Goal: Information Seeking & Learning: Learn about a topic

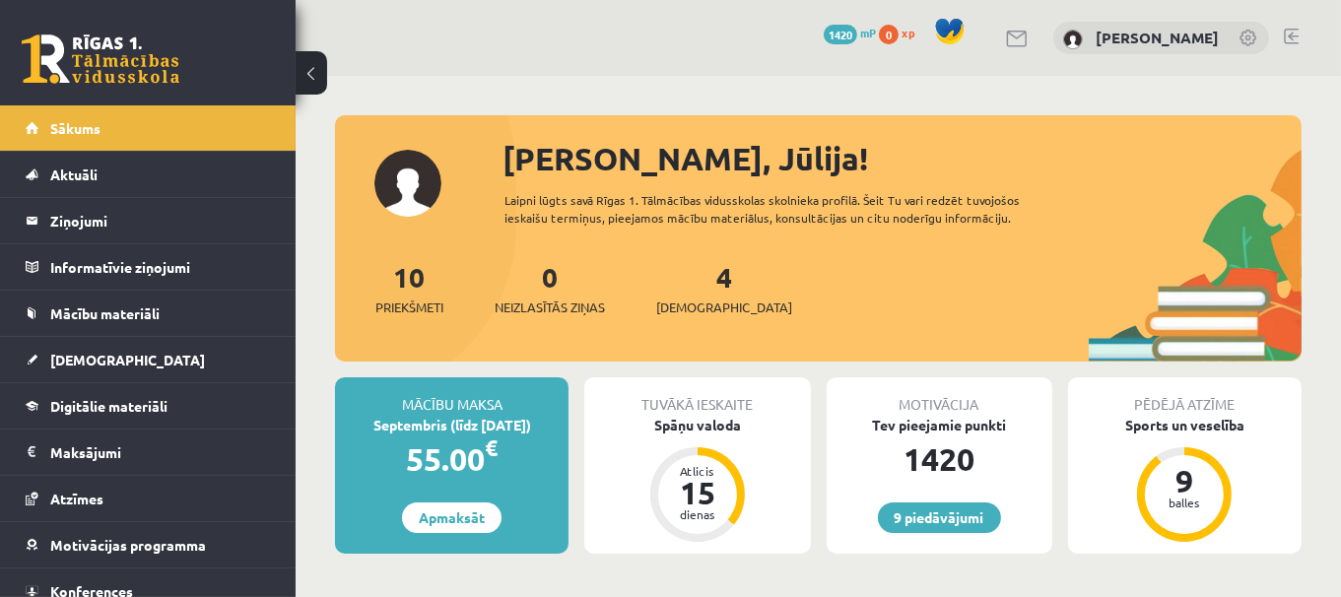
click at [1286, 39] on link at bounding box center [1290, 37] width 15 height 16
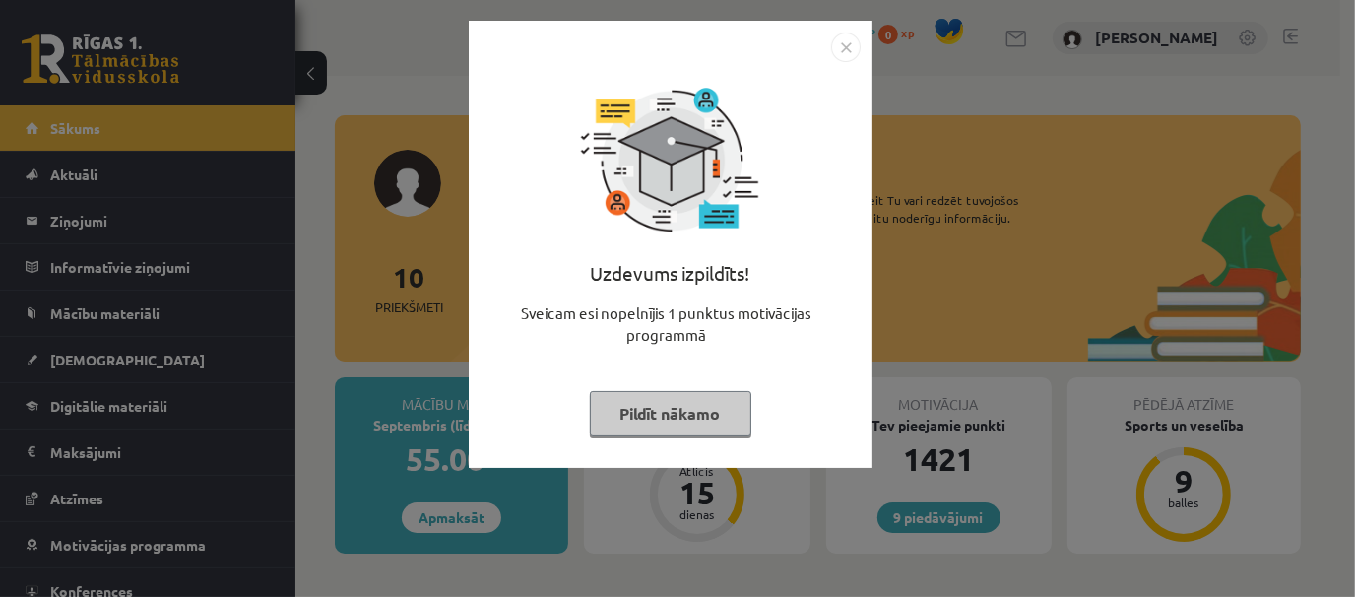
click at [685, 407] on button "Pildīt nākamo" at bounding box center [671, 413] width 162 height 45
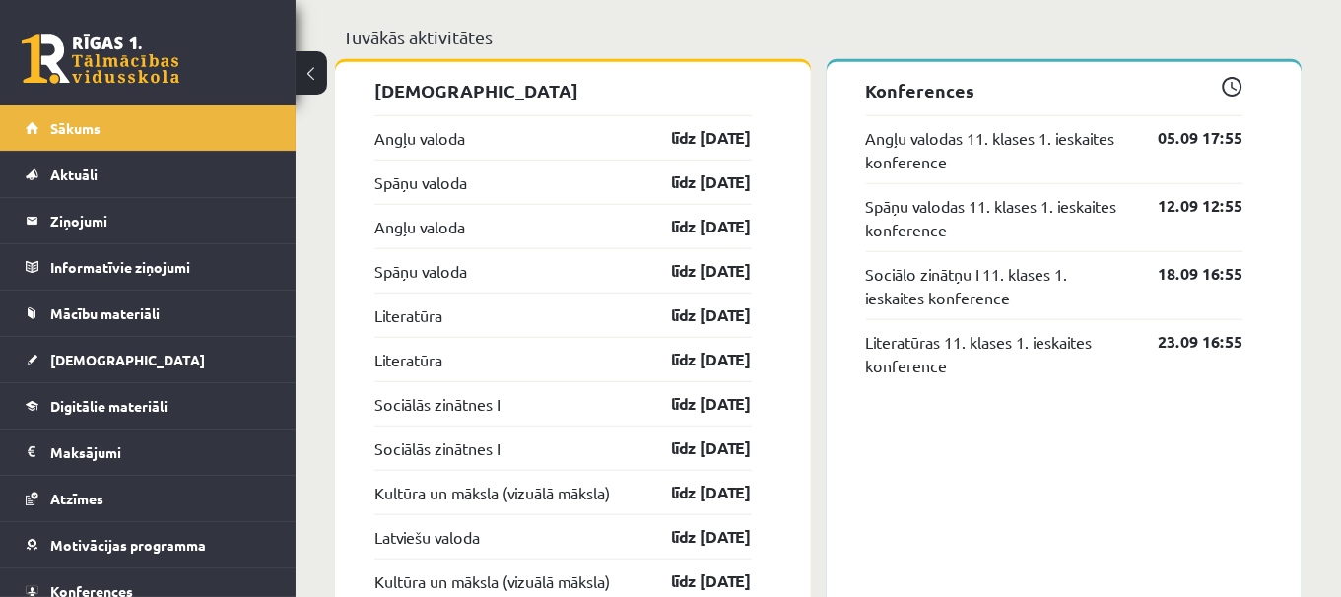
scroll to position [1561, 0]
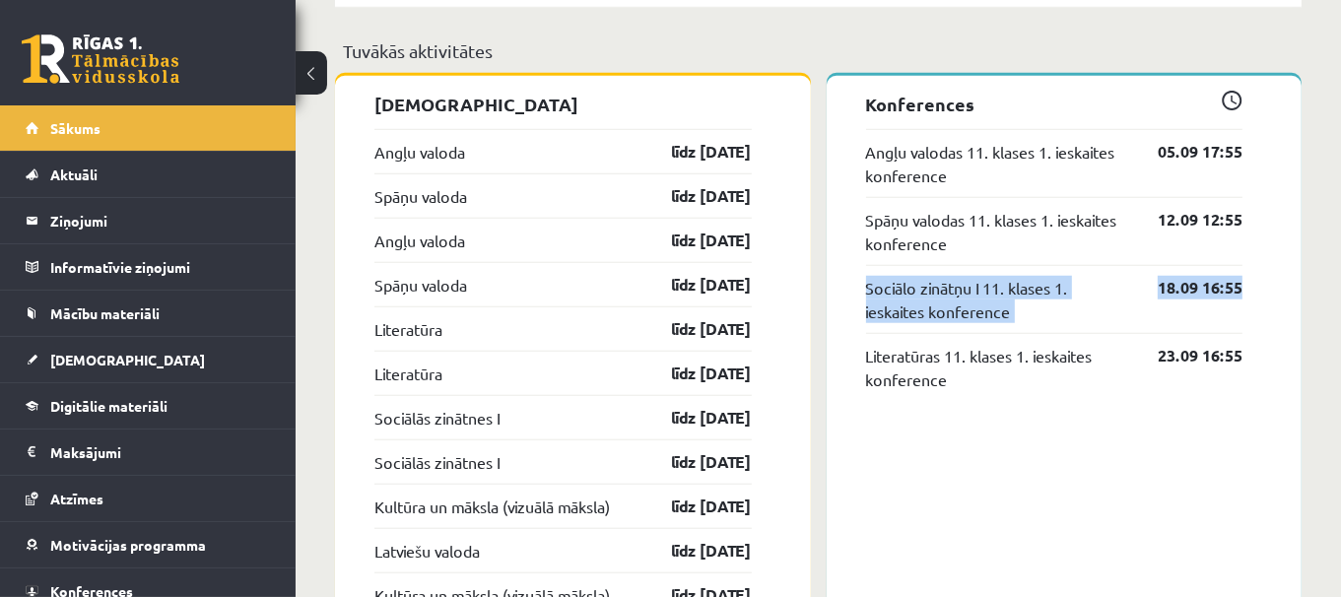
drag, startPoint x: 1340, startPoint y: 295, endPoint x: 1339, endPoint y: 259, distance: 35.5
click at [1339, 259] on div "Sveika, Jūlija! Laipni lūgts savā Rīgas 1. Tālmācības vidusskolas skolnieka pro…" at bounding box center [817, 292] width 1045 height 3555
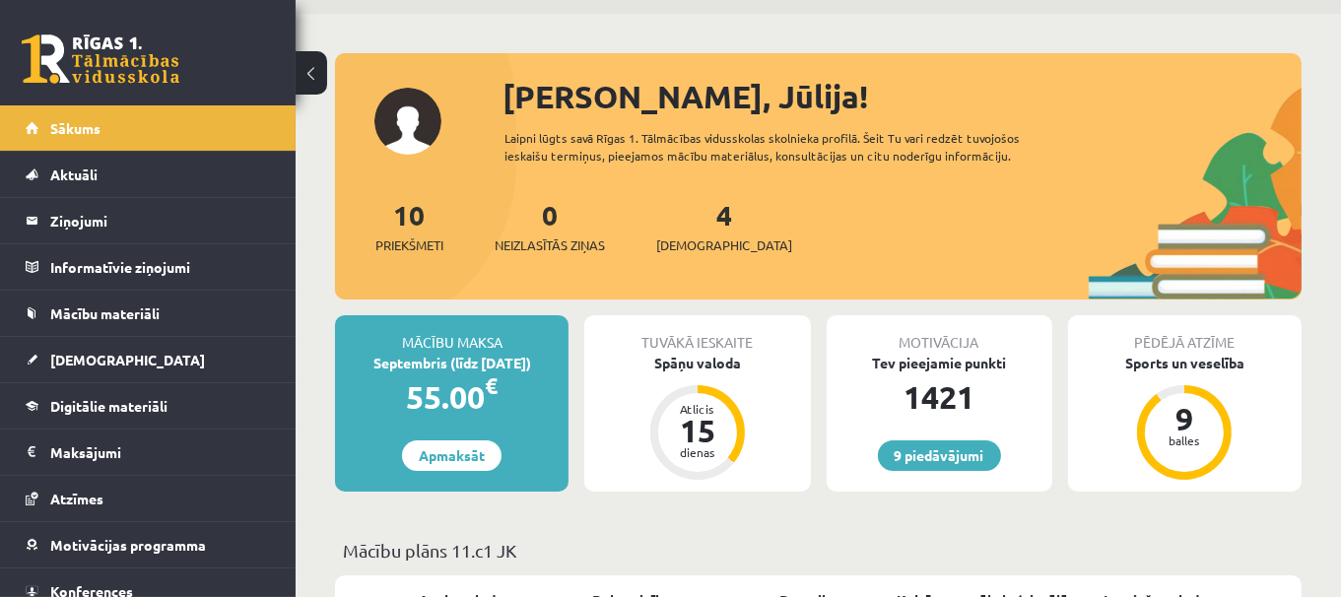
scroll to position [39, 0]
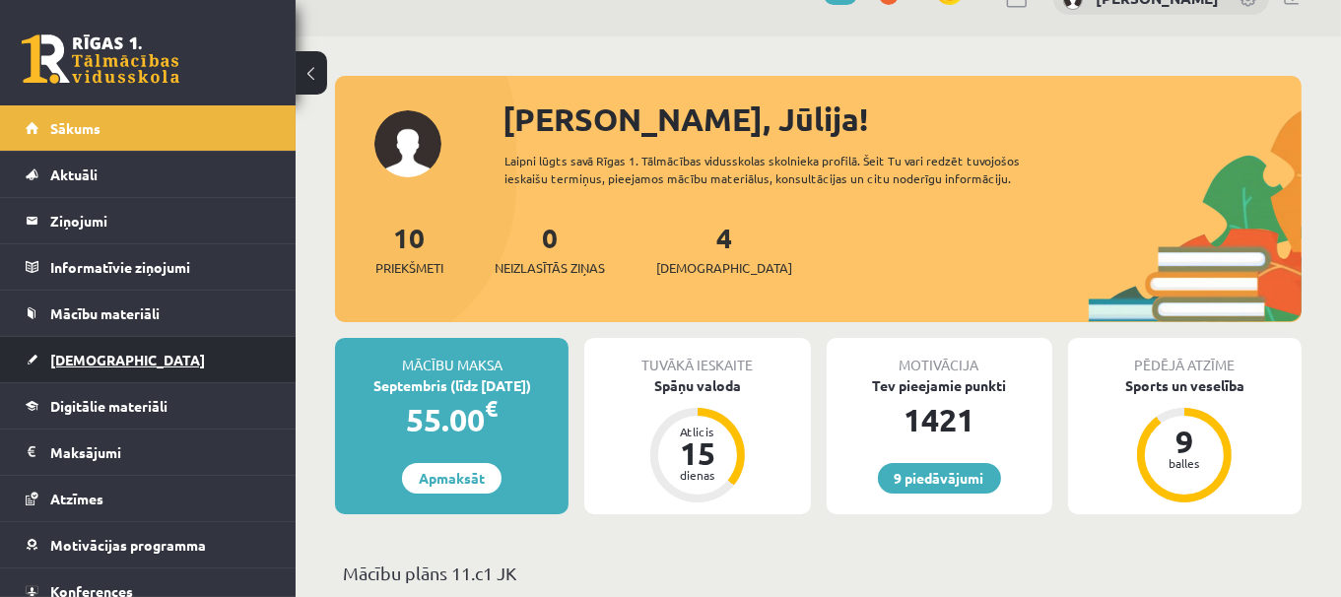
click at [150, 354] on link "[DEMOGRAPHIC_DATA]" at bounding box center [148, 359] width 245 height 45
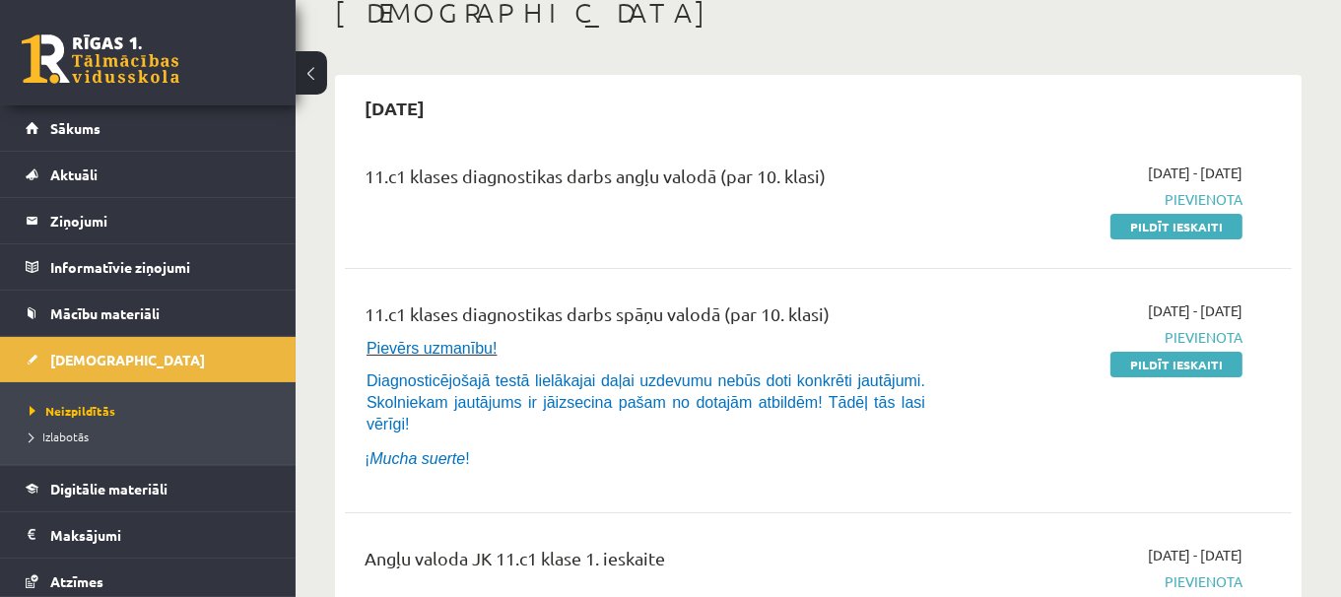
scroll to position [98, 0]
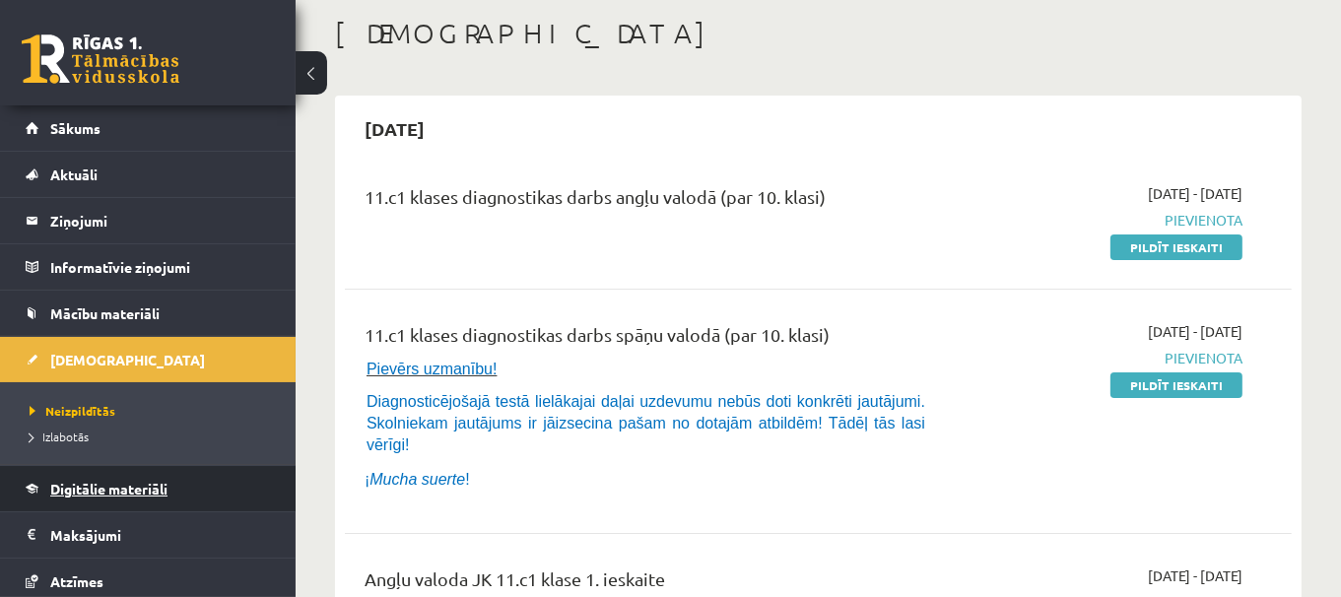
click at [136, 480] on span "Digitālie materiāli" at bounding box center [108, 489] width 117 height 18
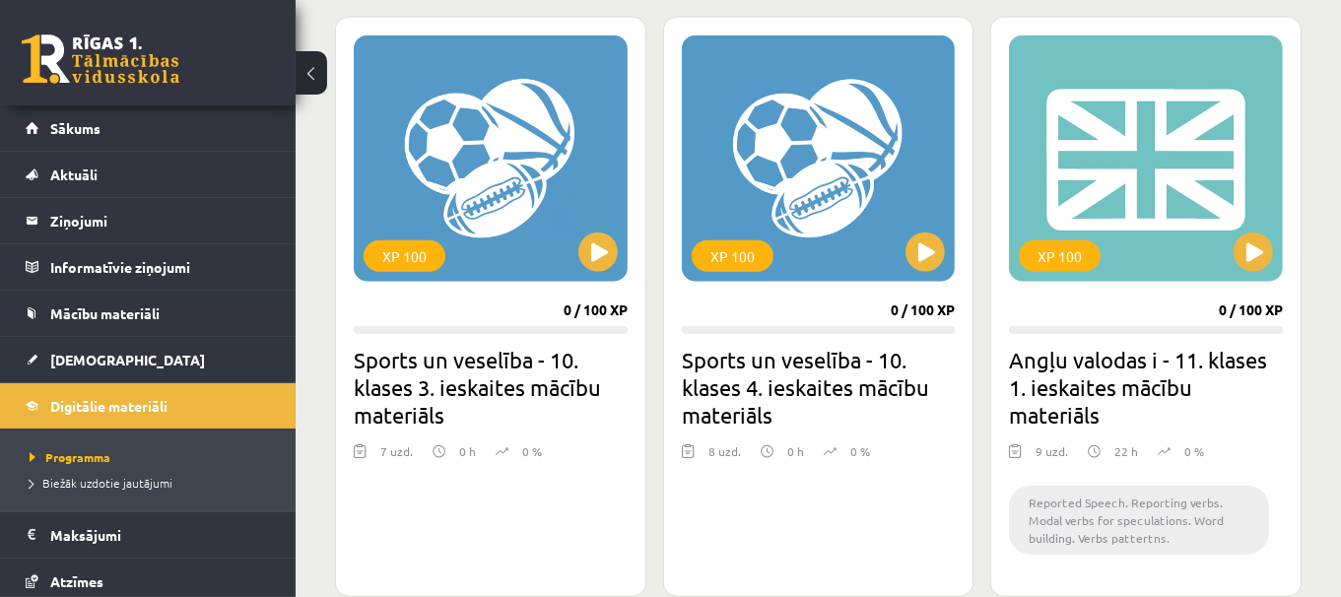
scroll to position [1749, 0]
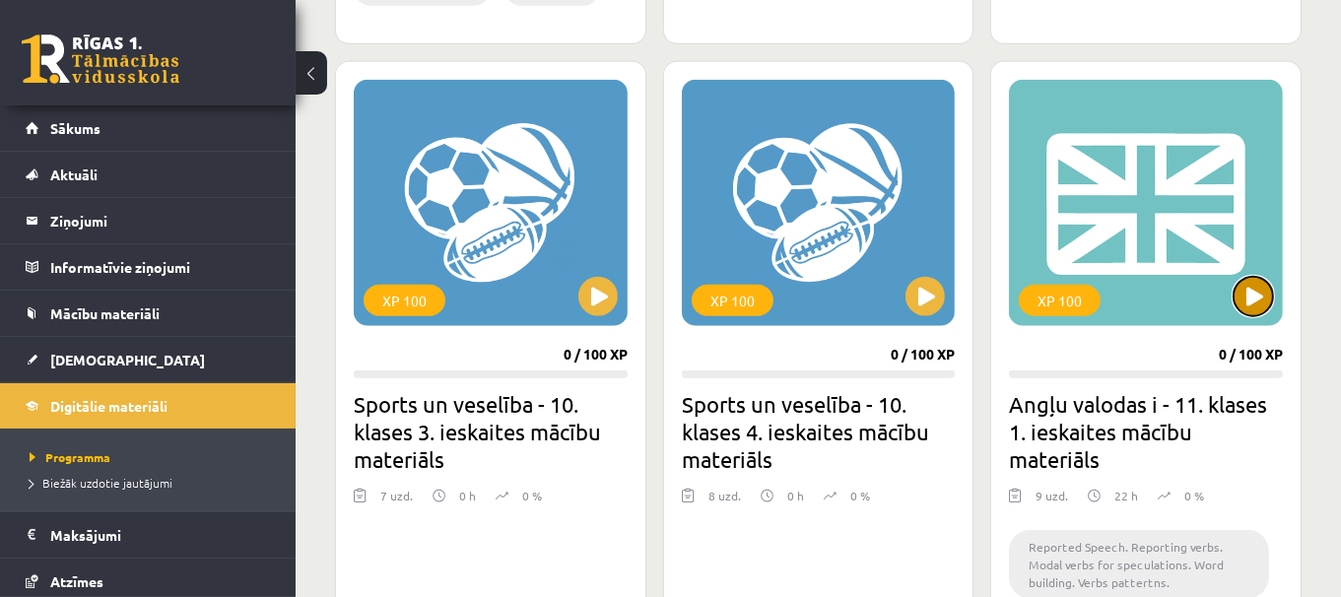
click at [1255, 280] on button at bounding box center [1252, 296] width 39 height 39
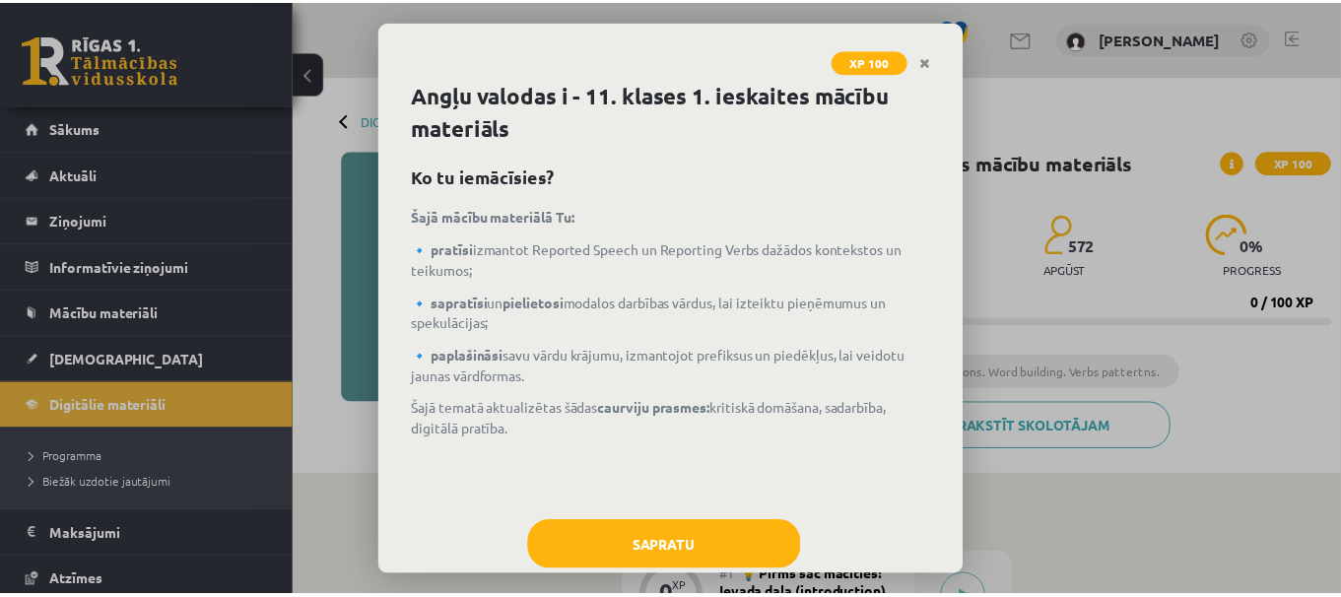
scroll to position [41, 0]
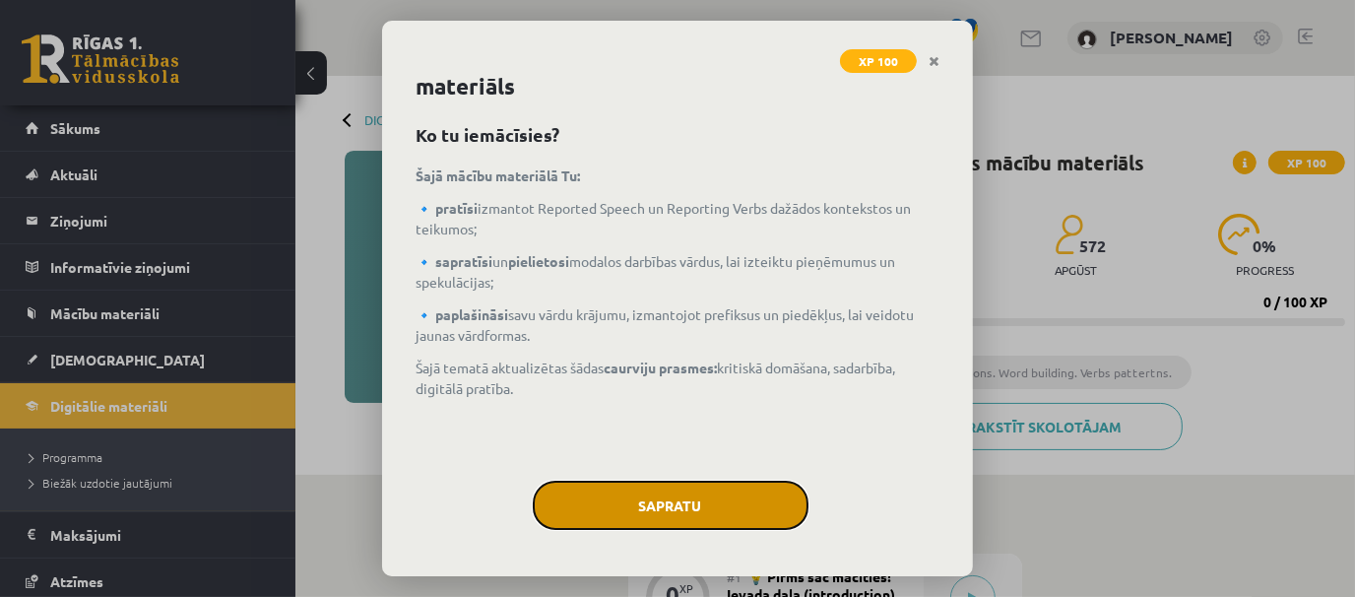
click at [736, 496] on button "Sapratu" at bounding box center [671, 505] width 276 height 49
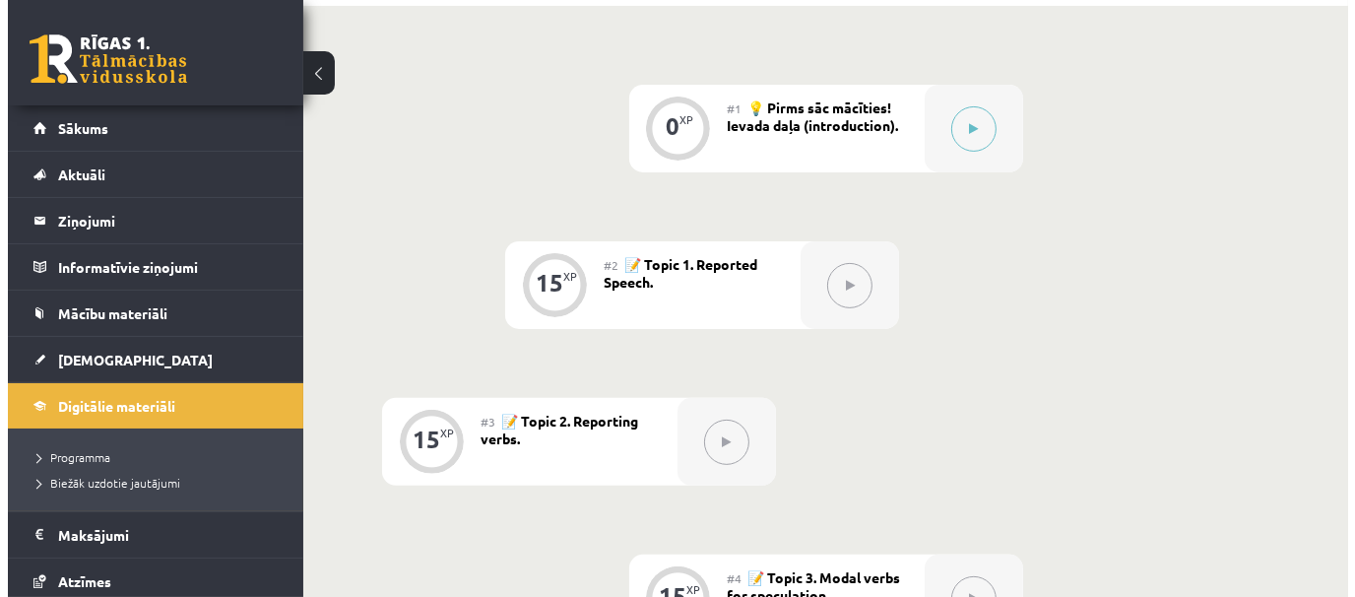
scroll to position [475, 0]
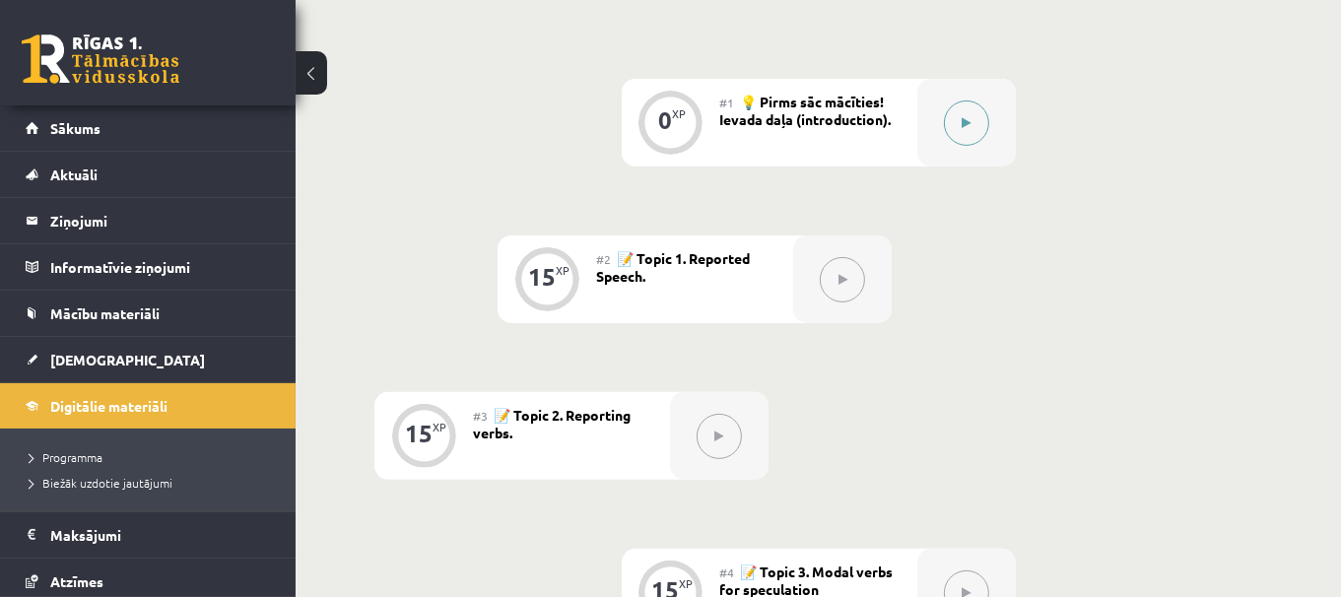
click at [987, 132] on div at bounding box center [966, 123] width 98 height 88
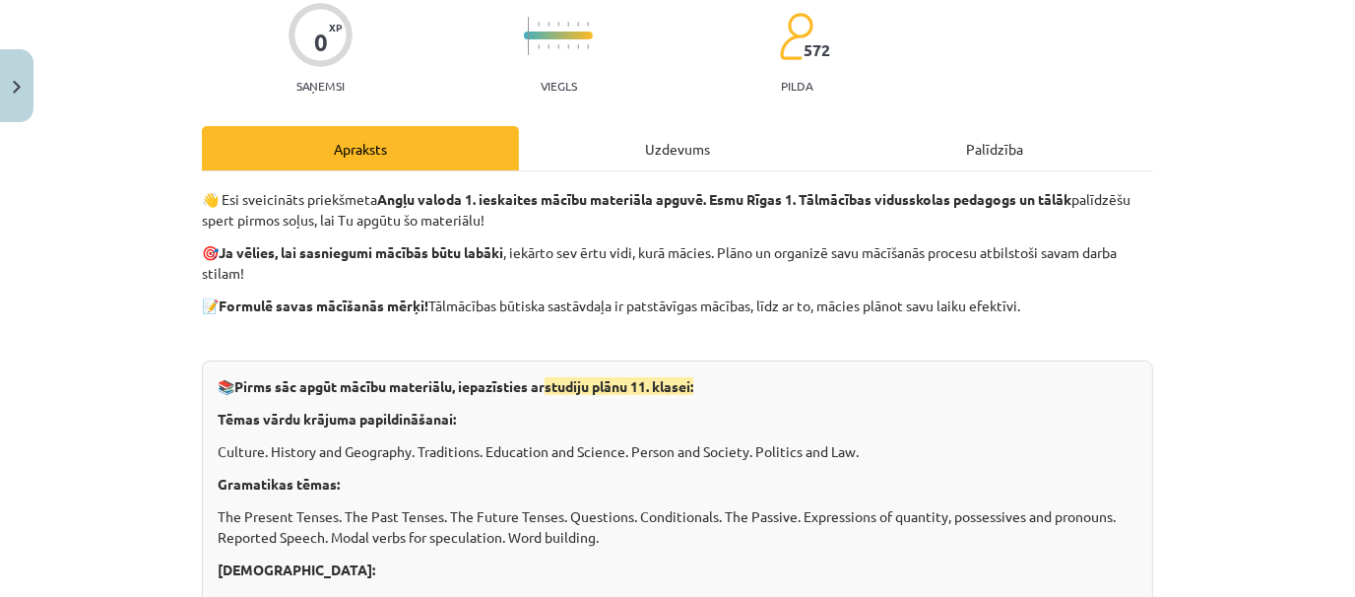
click at [664, 139] on div "Uzdevums" at bounding box center [677, 148] width 317 height 44
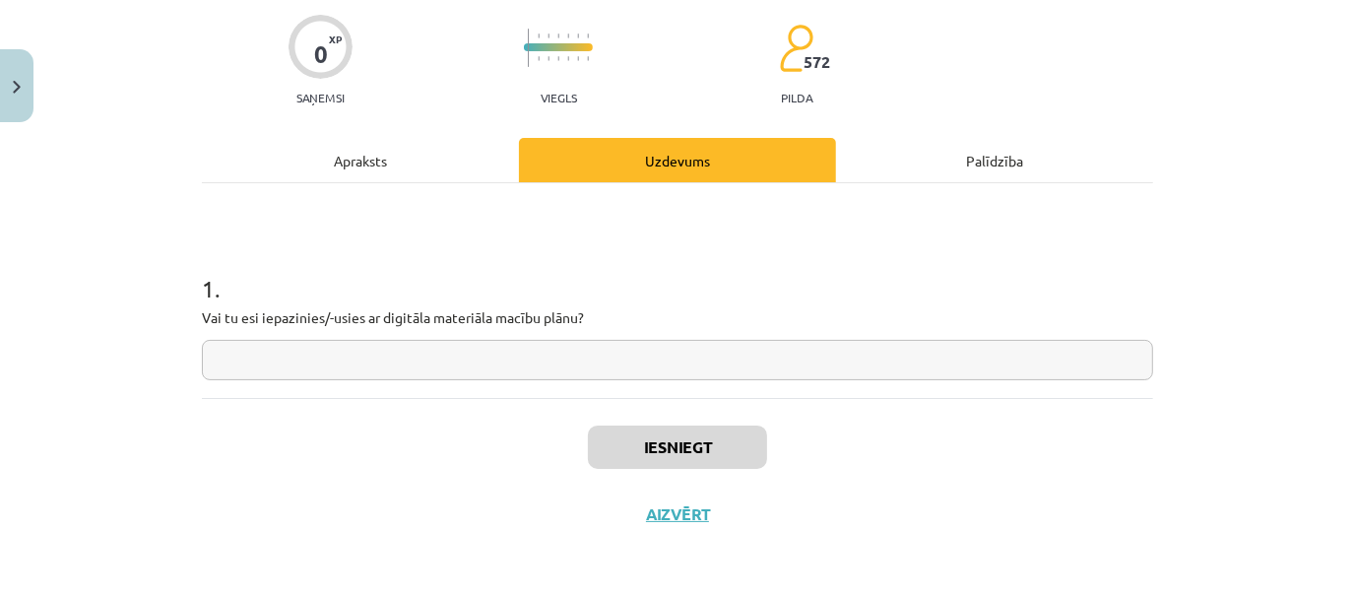
scroll to position [49, 0]
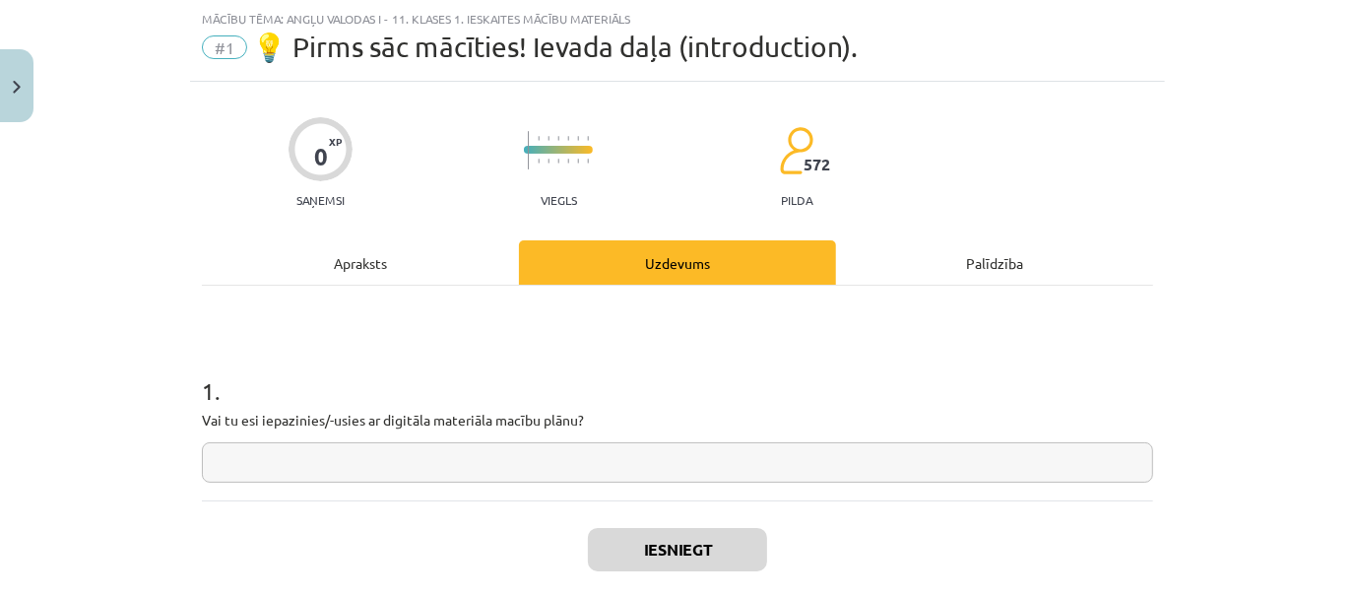
click at [683, 472] on input "text" at bounding box center [677, 462] width 951 height 40
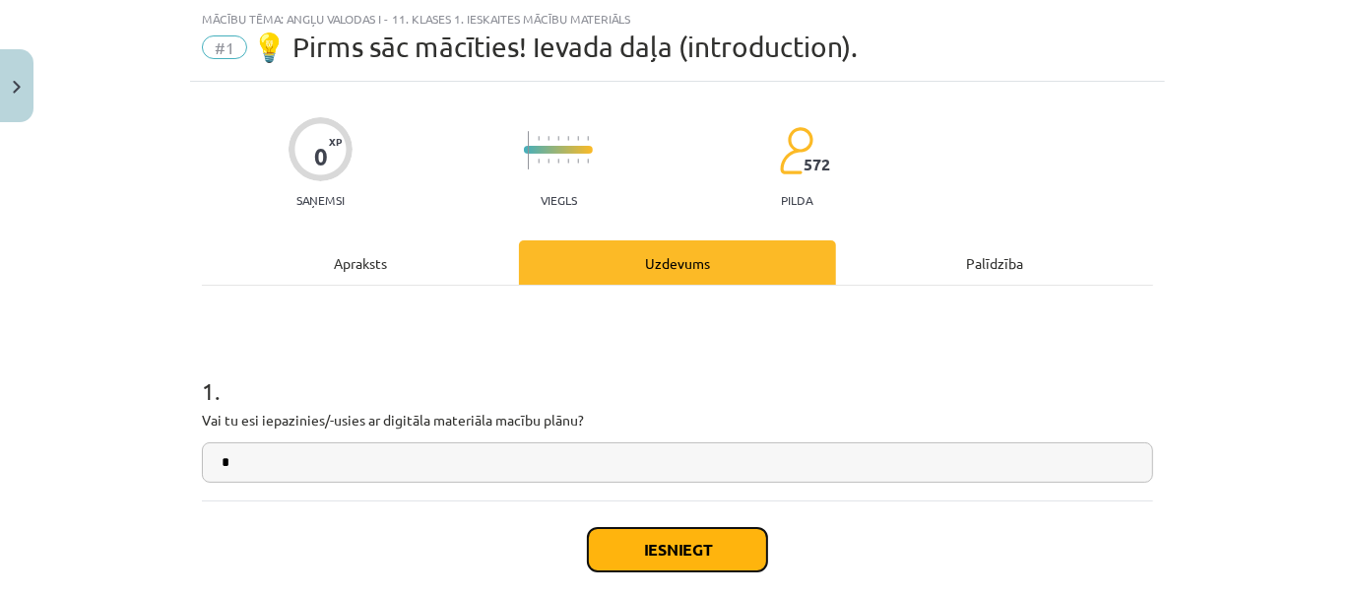
click at [687, 555] on button "Iesniegt" at bounding box center [677, 549] width 179 height 43
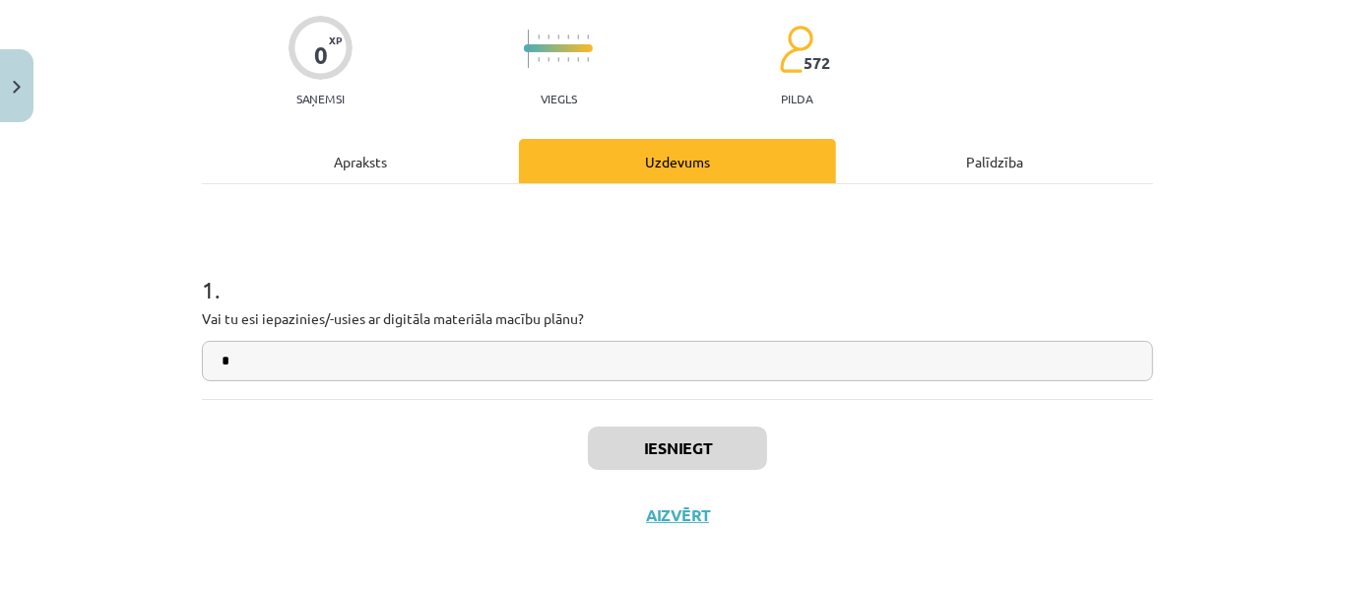
scroll to position [476, 0]
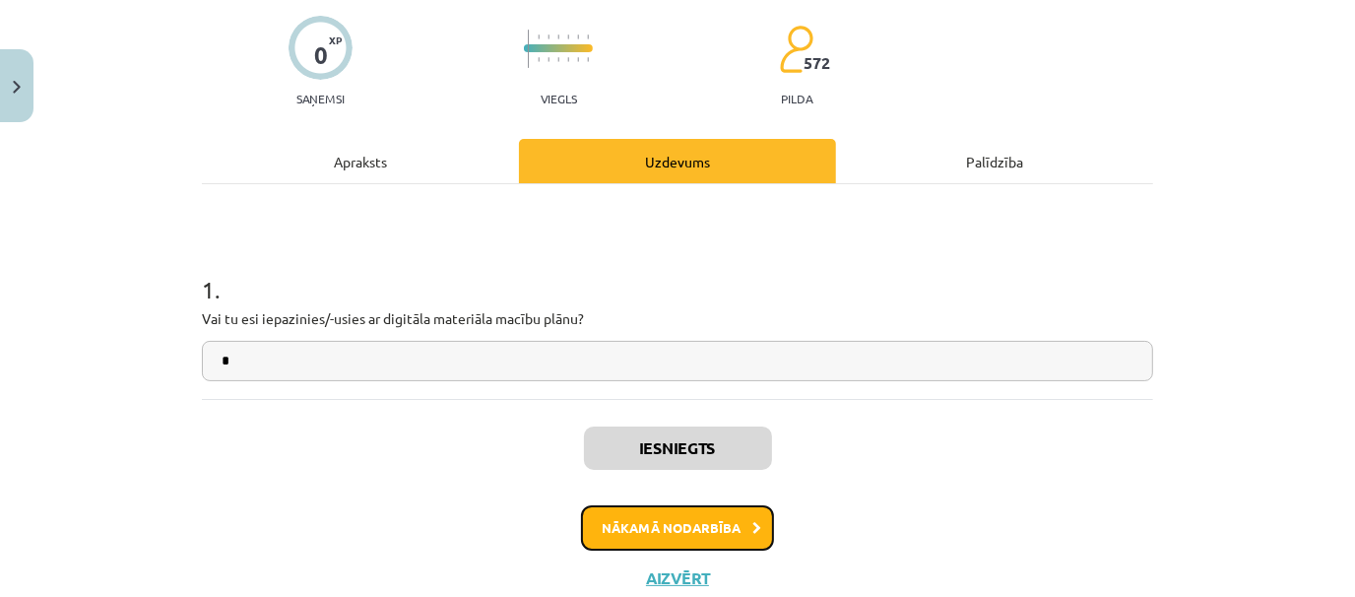
click at [714, 520] on button "Nākamā nodarbība" at bounding box center [677, 527] width 193 height 45
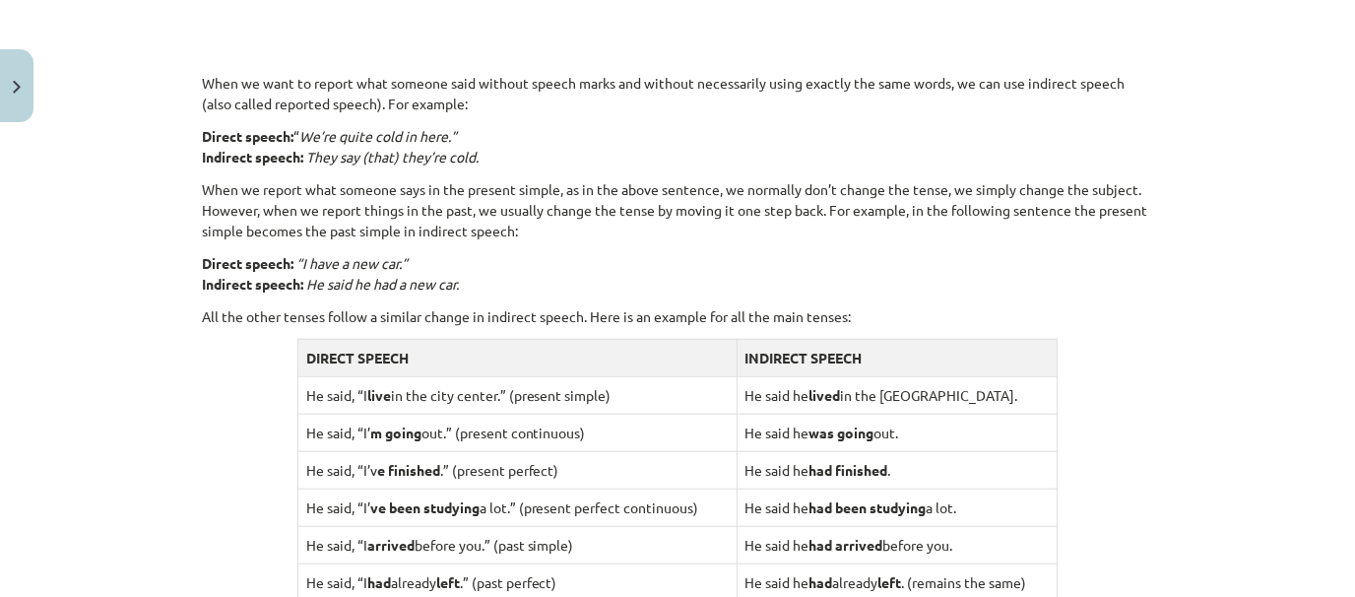
click at [869, 169] on div "Reported Speech 🎥 Watch the video to understand how to report what someone else…" at bounding box center [677, -1] width 951 height 2001
